Goal: Task Accomplishment & Management: Manage account settings

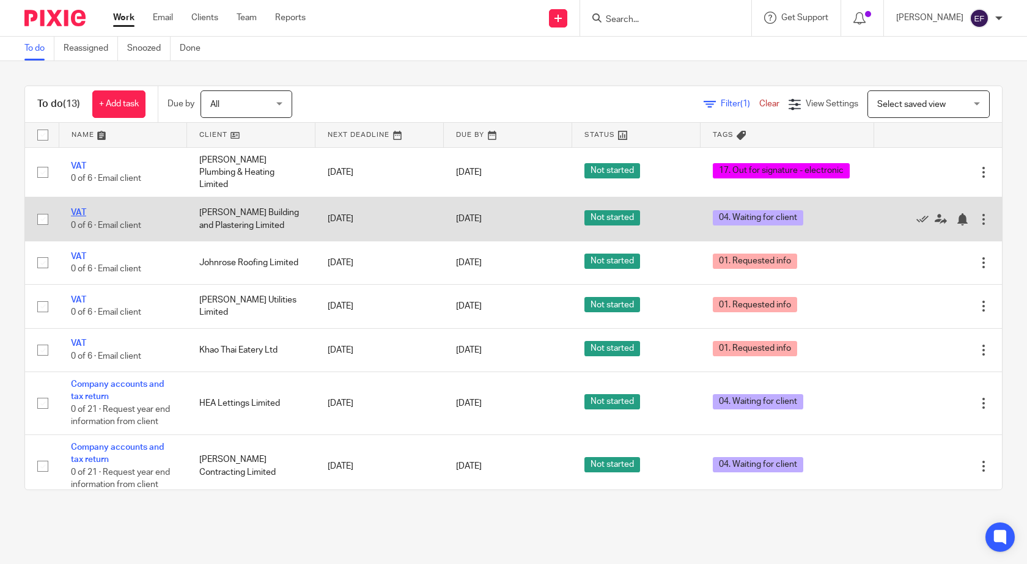
click at [78, 208] on link "VAT" at bounding box center [78, 212] width 15 height 9
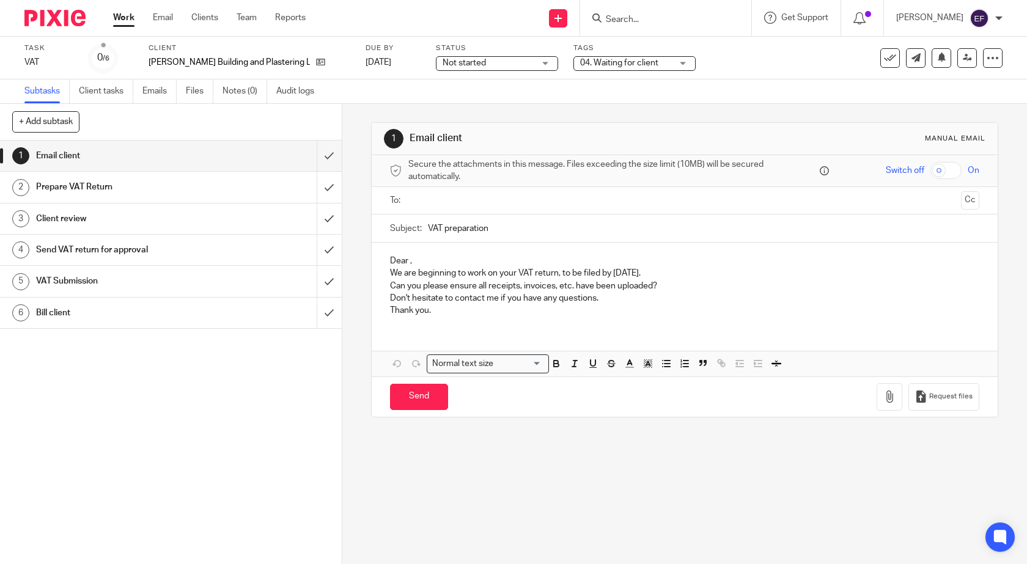
click at [586, 62] on span "04. Waiting for client" at bounding box center [619, 63] width 78 height 9
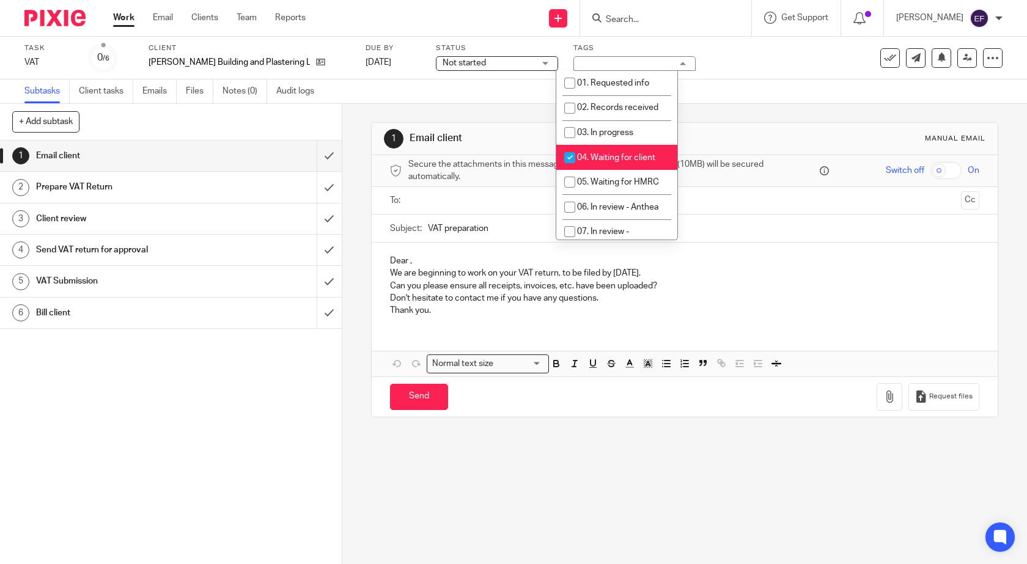
click at [607, 152] on li "04. Waiting for client" at bounding box center [616, 157] width 121 height 25
checkbox input "false"
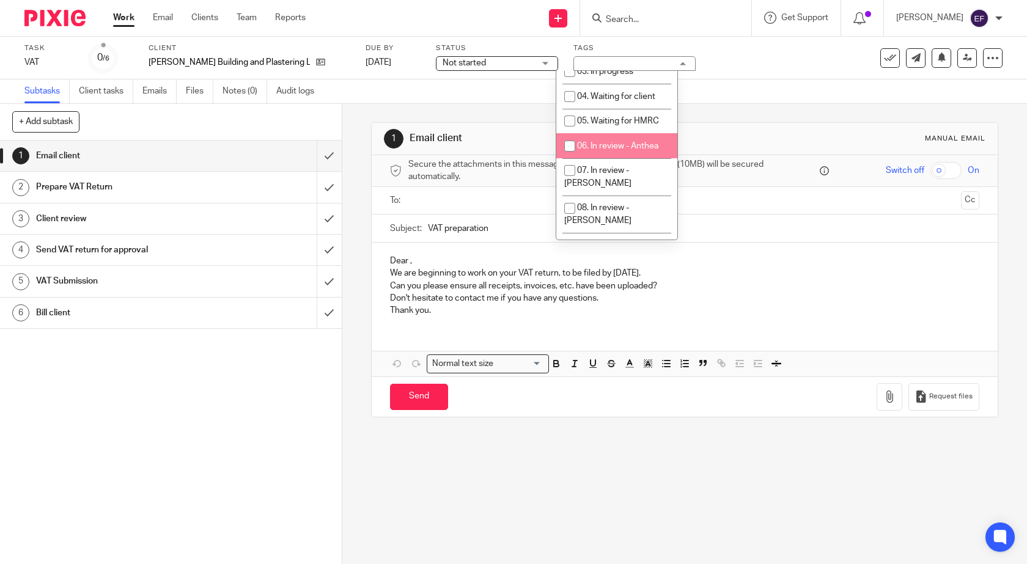
scroll to position [122, 0]
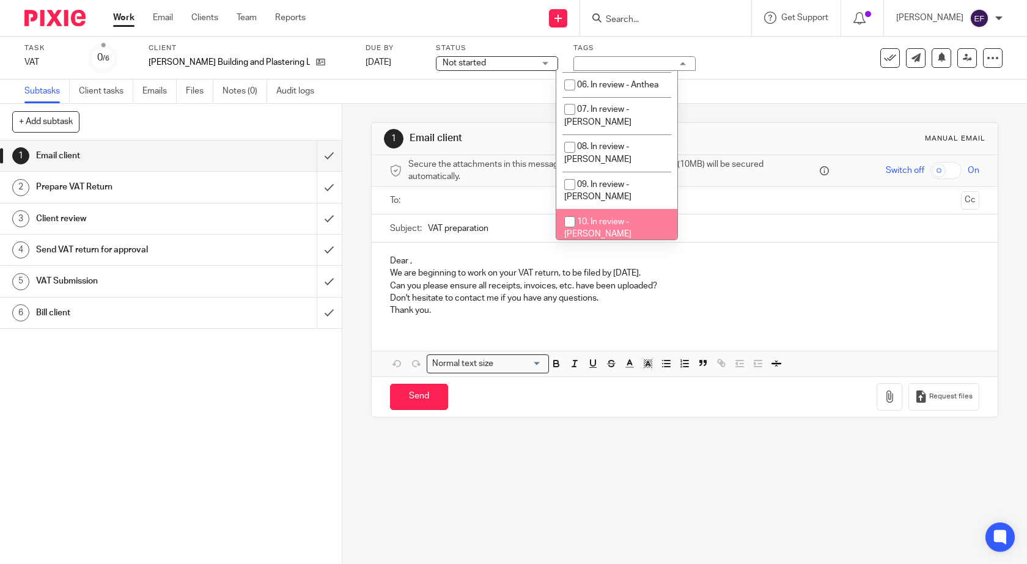
click at [609, 209] on li "10. In review - [PERSON_NAME]" at bounding box center [616, 227] width 121 height 37
checkbox input "true"
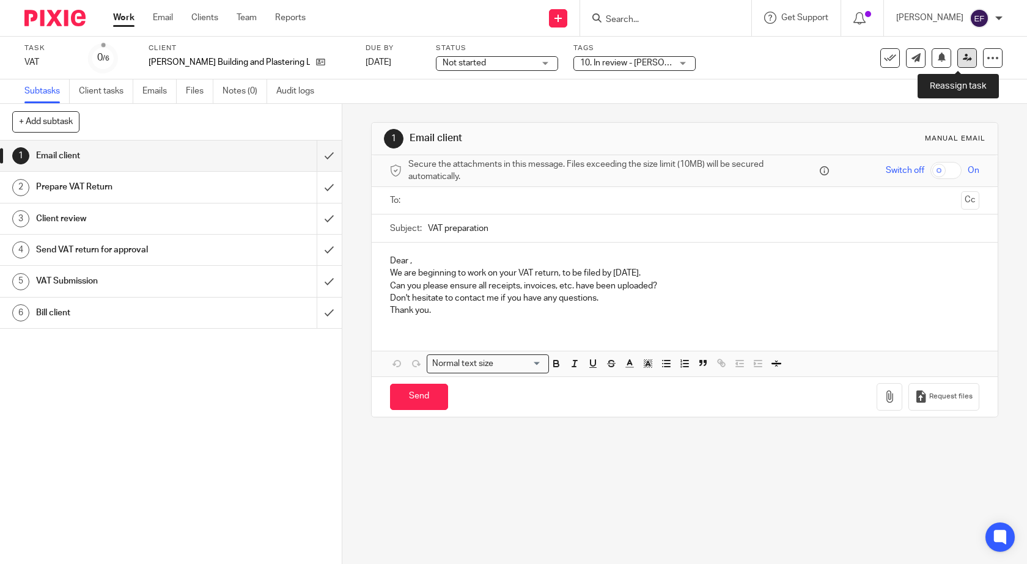
click at [965, 57] on link at bounding box center [967, 58] width 20 height 20
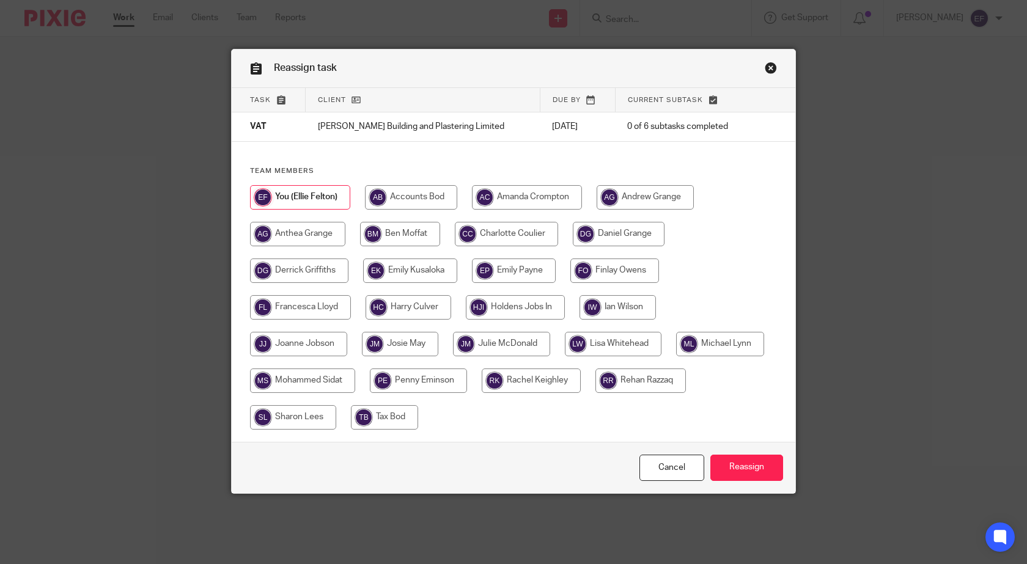
click at [329, 347] on input "radio" at bounding box center [298, 344] width 97 height 24
radio input "true"
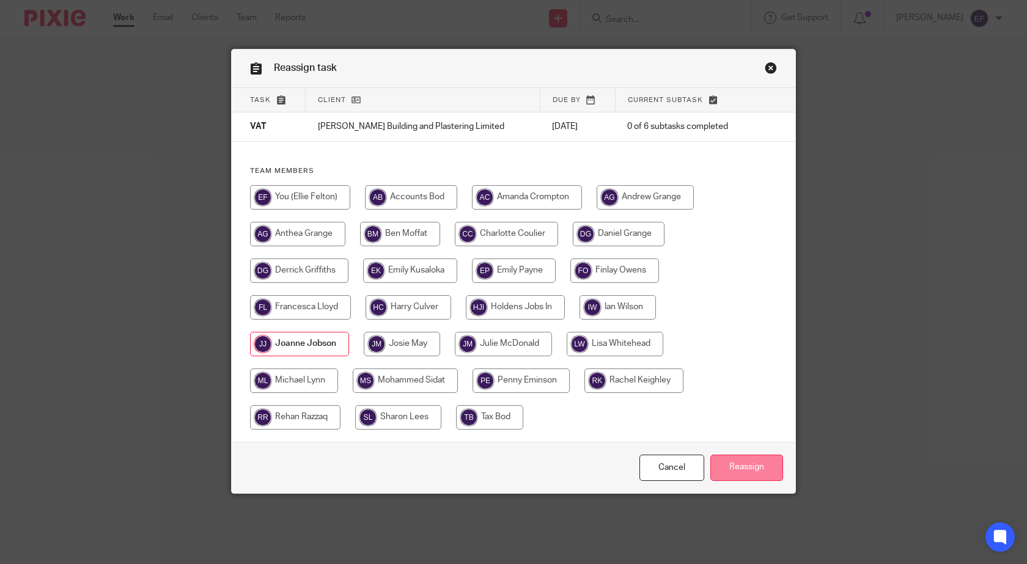
click at [732, 463] on input "Reassign" at bounding box center [746, 468] width 73 height 26
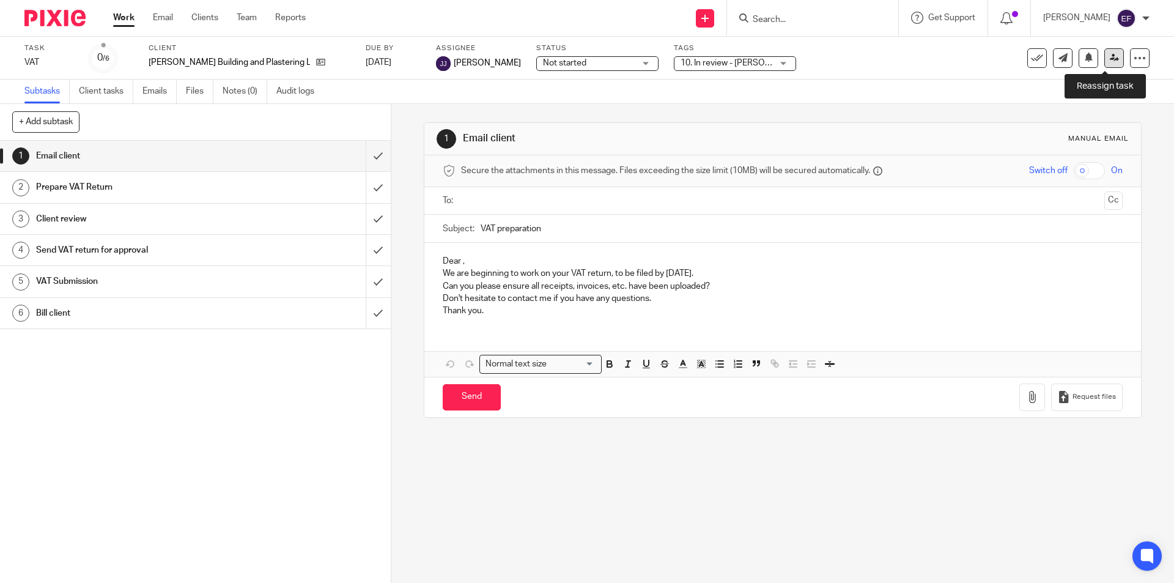
click at [1026, 54] on link at bounding box center [1114, 58] width 20 height 20
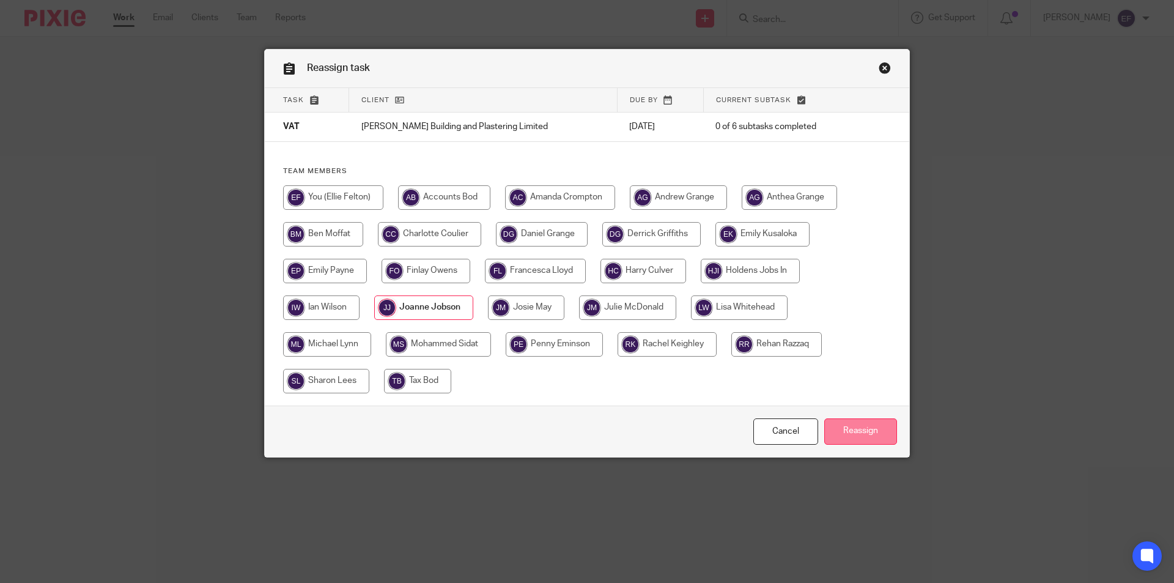
click at [836, 438] on input "Reassign" at bounding box center [860, 431] width 73 height 26
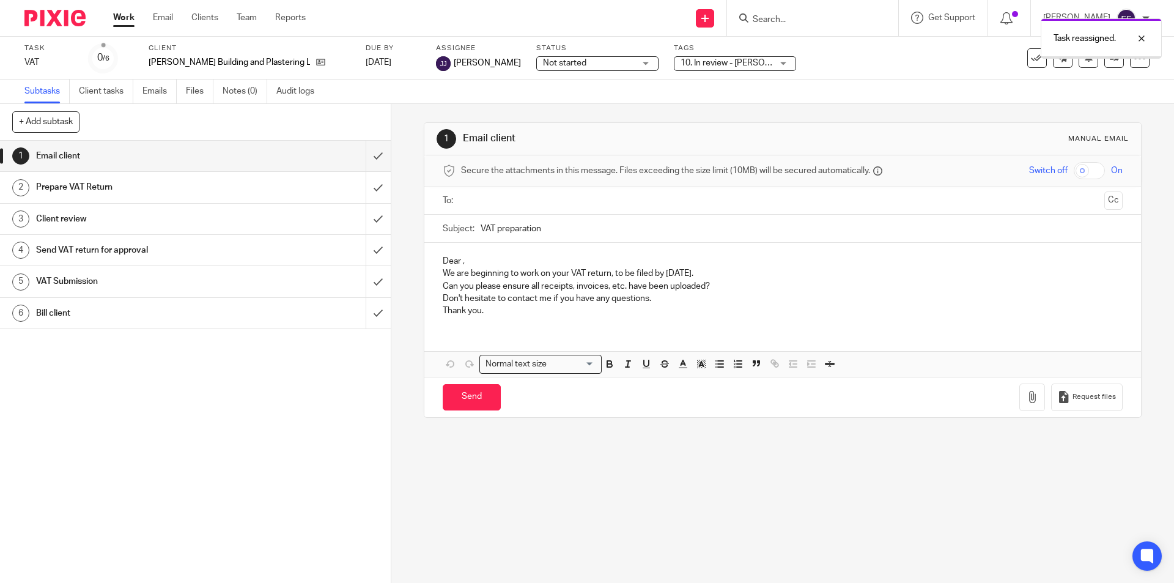
click at [135, 21] on ul "Work Email Clients Team Reports" at bounding box center [218, 18] width 211 height 12
click at [119, 23] on link "Work" at bounding box center [123, 18] width 21 height 12
